Goal: Check status

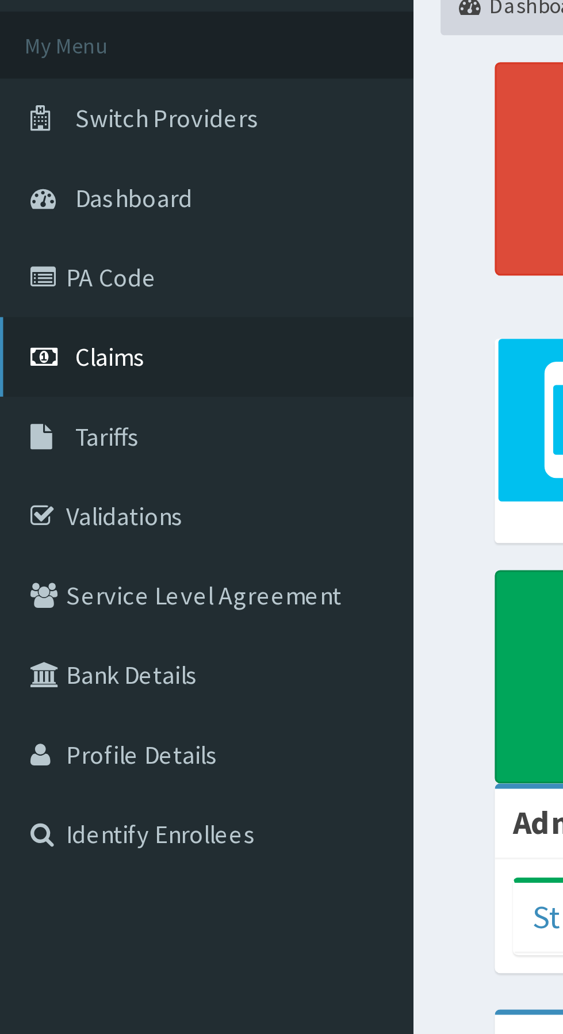
click at [38, 175] on span "Claims" at bounding box center [36, 176] width 22 height 10
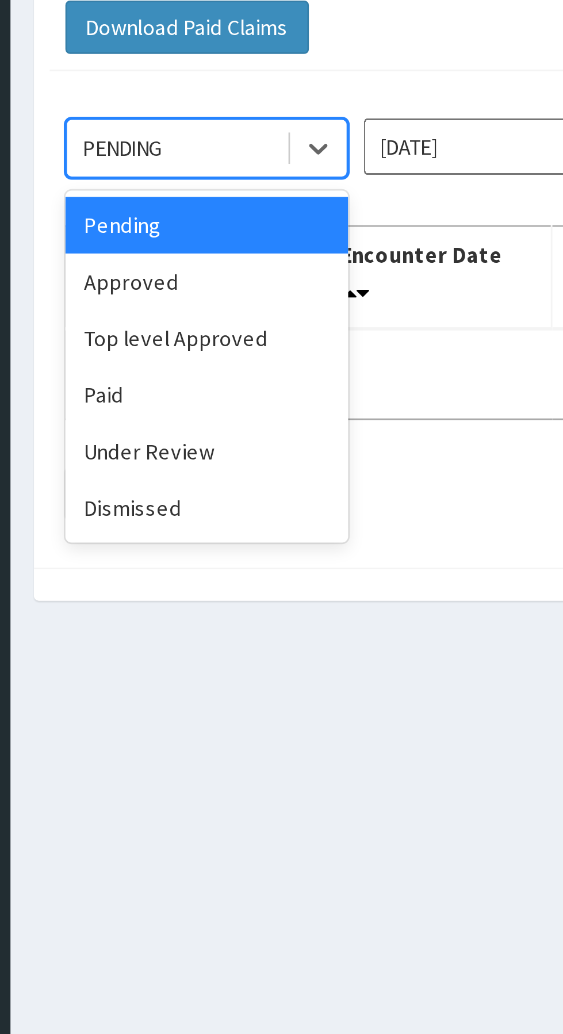
click at [216, 200] on div "Approved" at bounding box center [204, 198] width 104 height 21
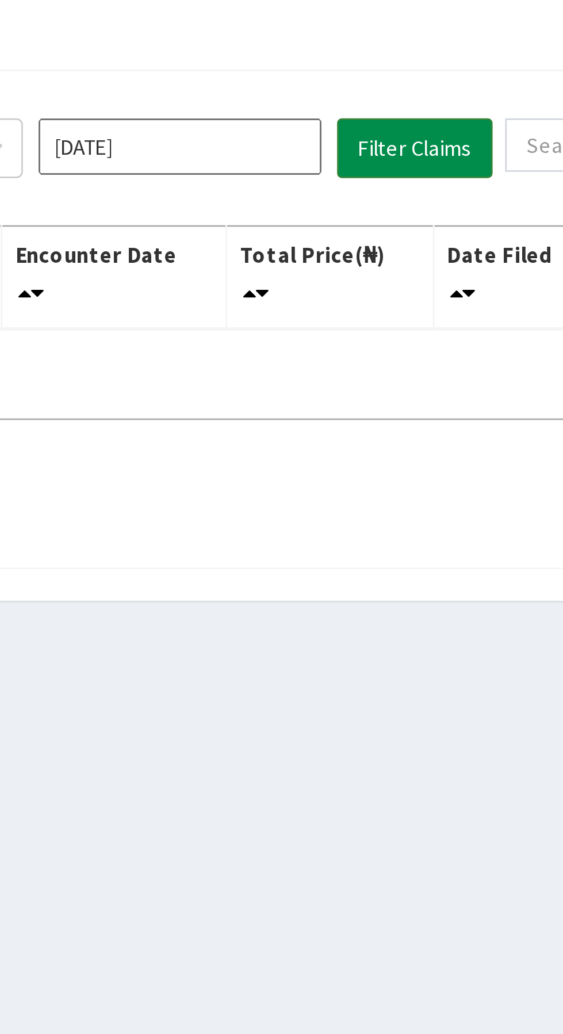
click at [403, 145] on button "Filter Claims" at bounding box center [399, 150] width 57 height 22
